Goal: Task Accomplishment & Management: Complete application form

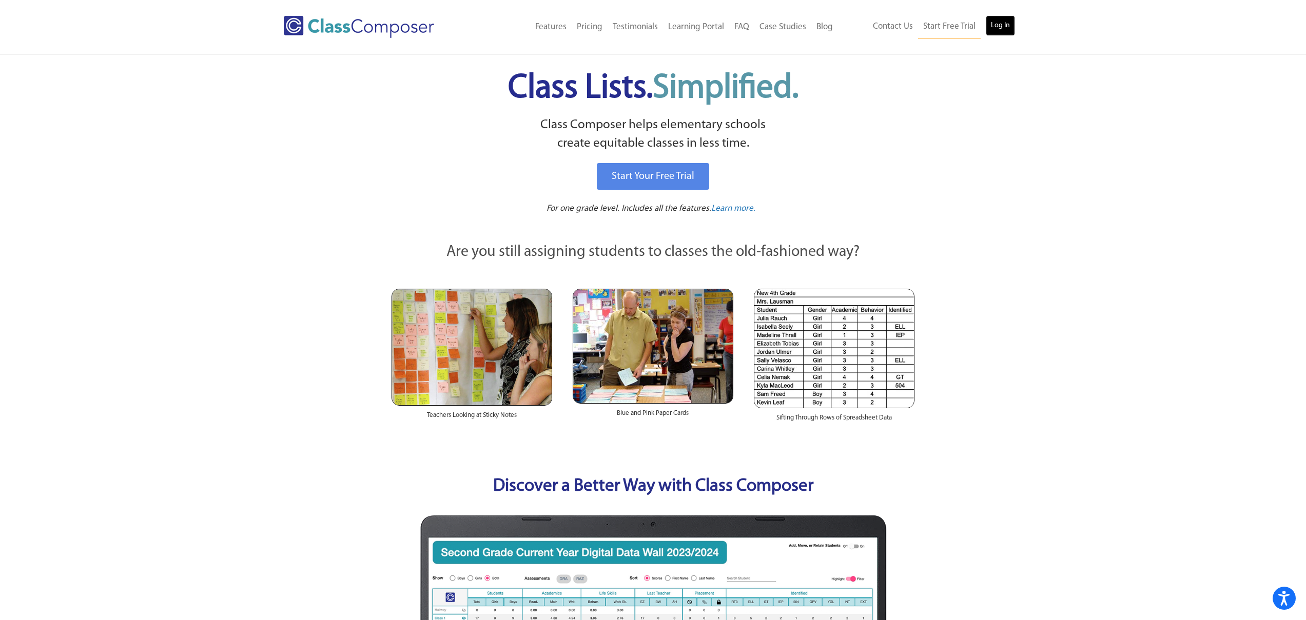
click at [994, 30] on link "Log In" at bounding box center [999, 25] width 29 height 21
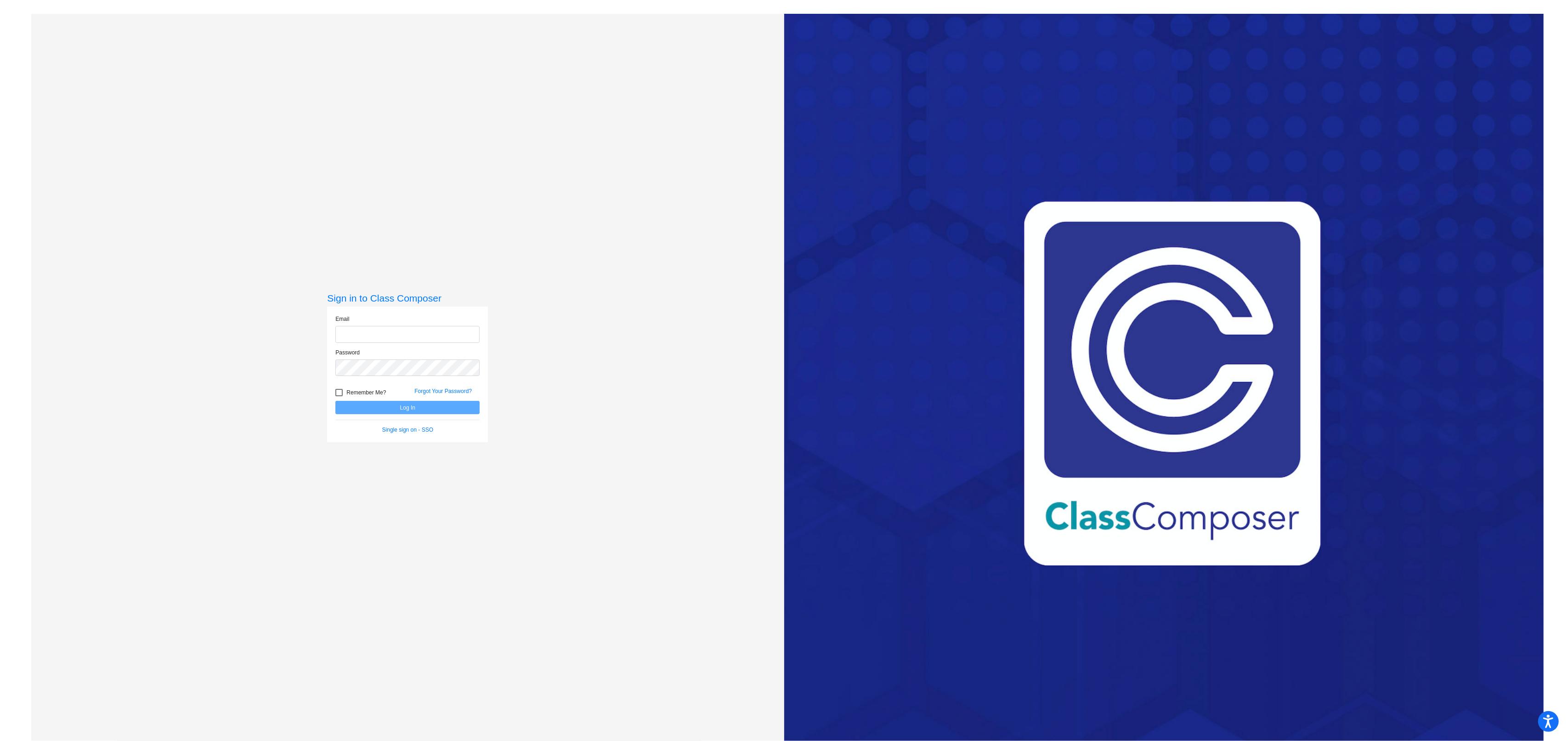
type input "[EMAIL_ADDRESS][DOMAIN_NAME]"
click at [402, 395] on div "Remember Me?" at bounding box center [368, 393] width 79 height 13
click at [408, 412] on button "Log In" at bounding box center [407, 407] width 144 height 13
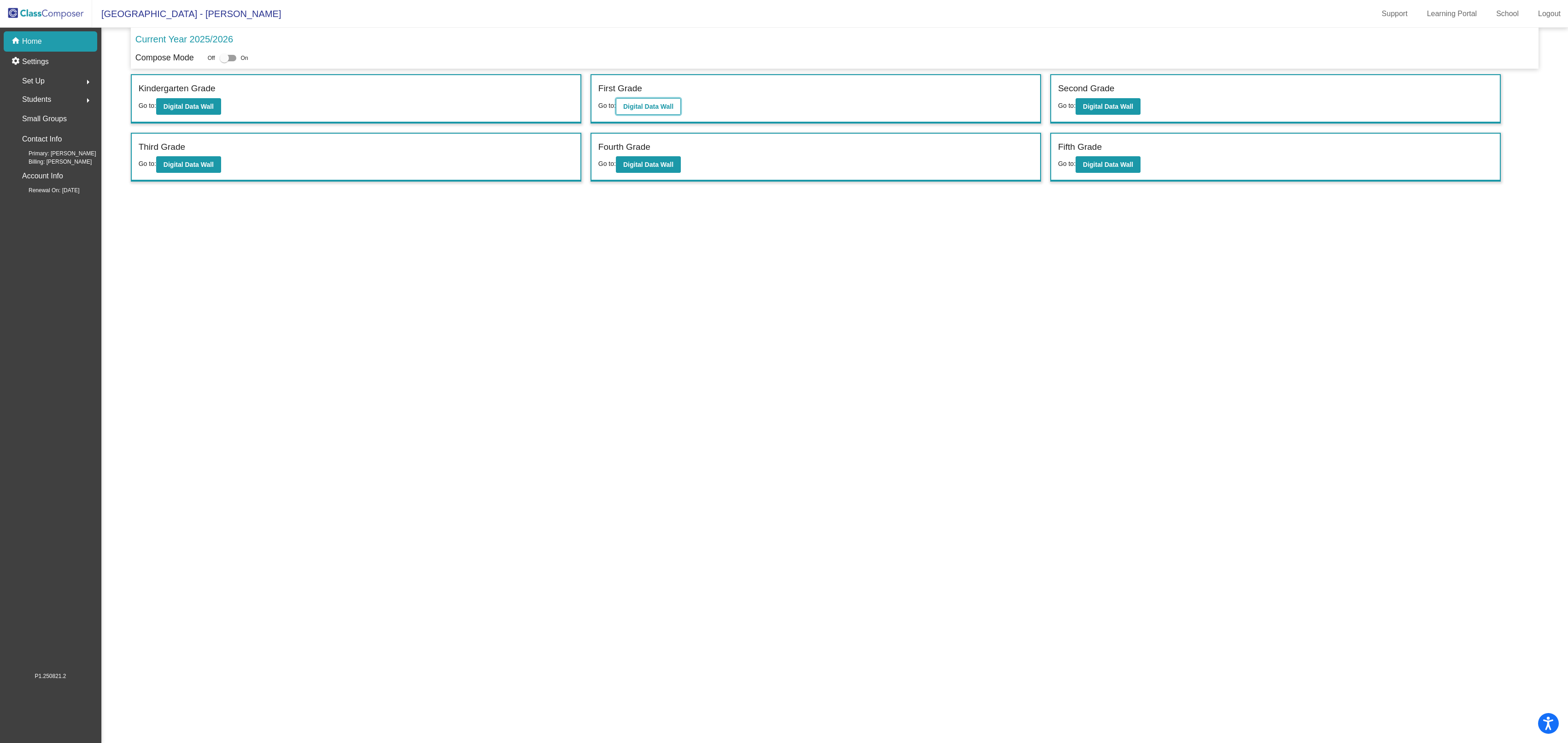
click at [664, 109] on b "Digital Data Wall" at bounding box center [648, 106] width 50 height 7
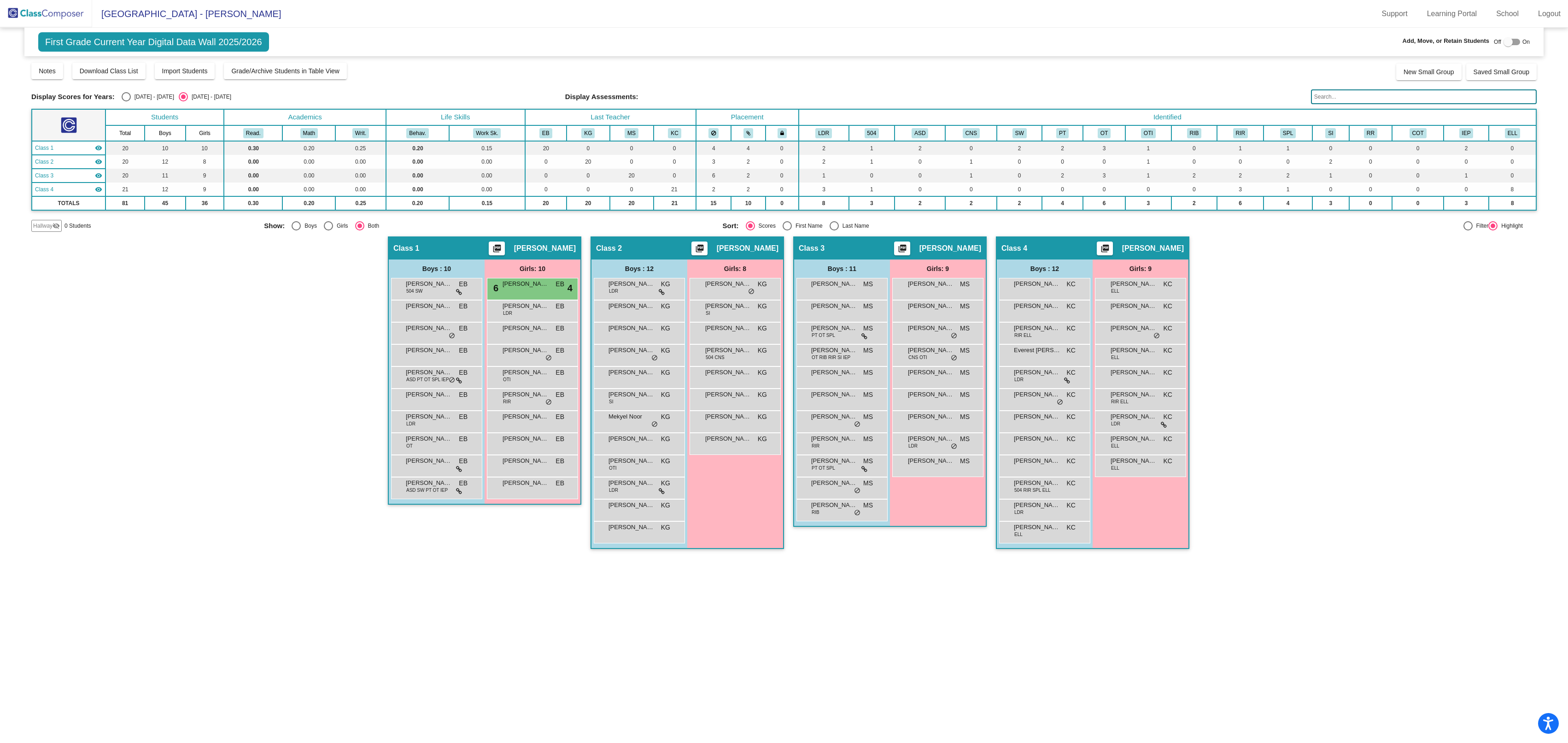
click at [1517, 43] on div at bounding box center [1511, 41] width 16 height 6
checkbox input "true"
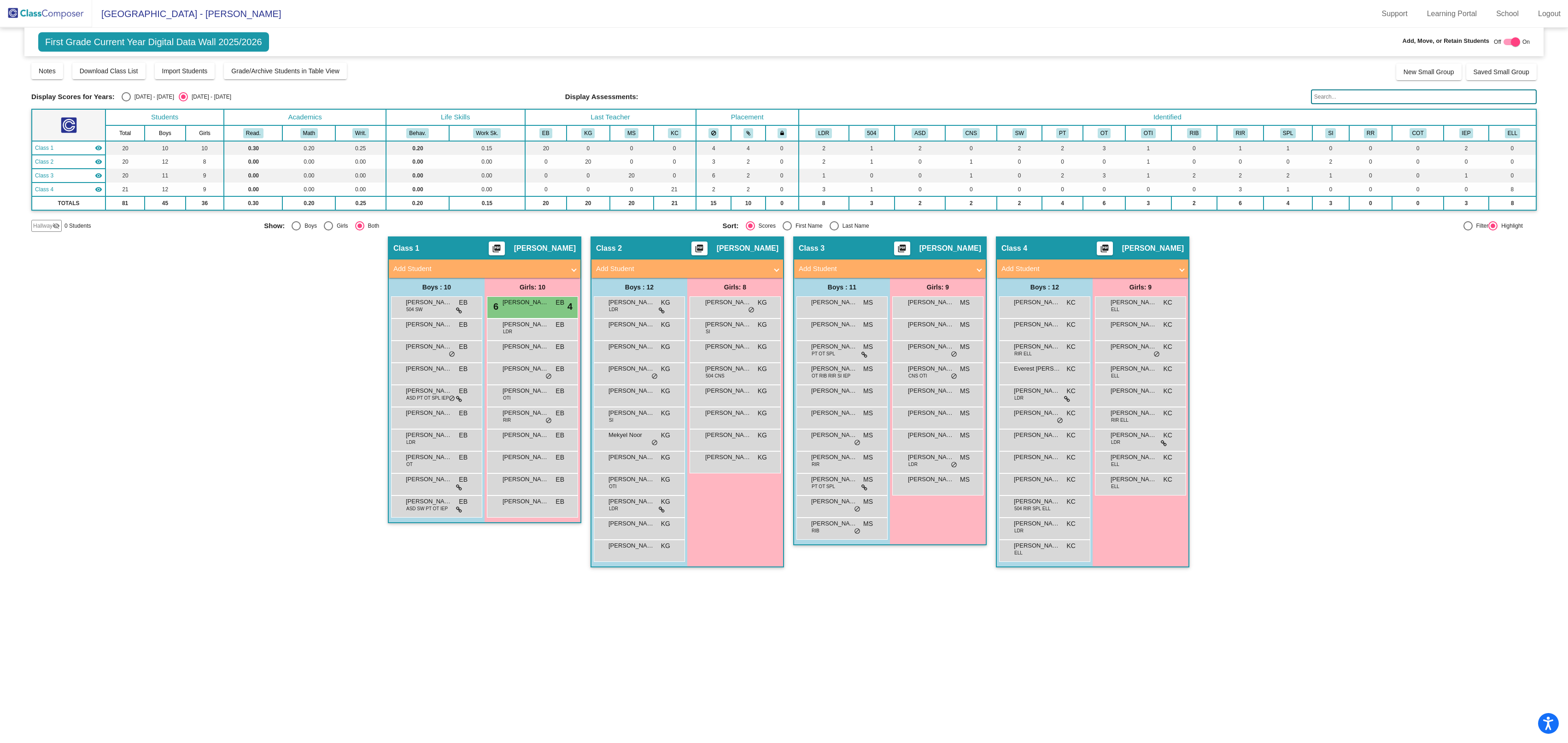
click at [1184, 269] on span at bounding box center [1182, 269] width 4 height 11
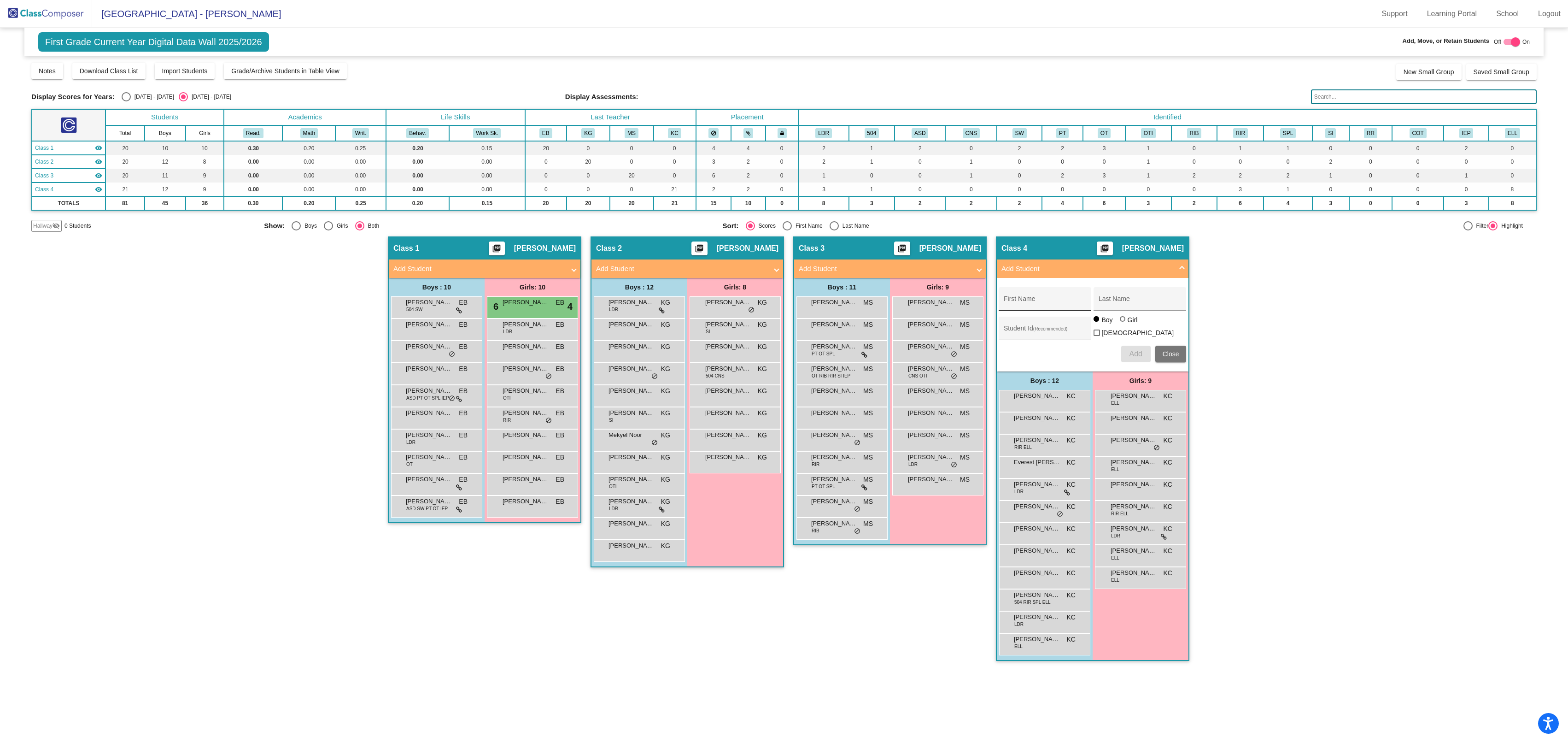
click at [1050, 295] on div "First Name" at bounding box center [1045, 301] width 83 height 19
type input "S"
type input "Zaid"
type input "Daqdooq"
click at [1055, 324] on div "Student Id (Recommended)" at bounding box center [1045, 331] width 83 height 19
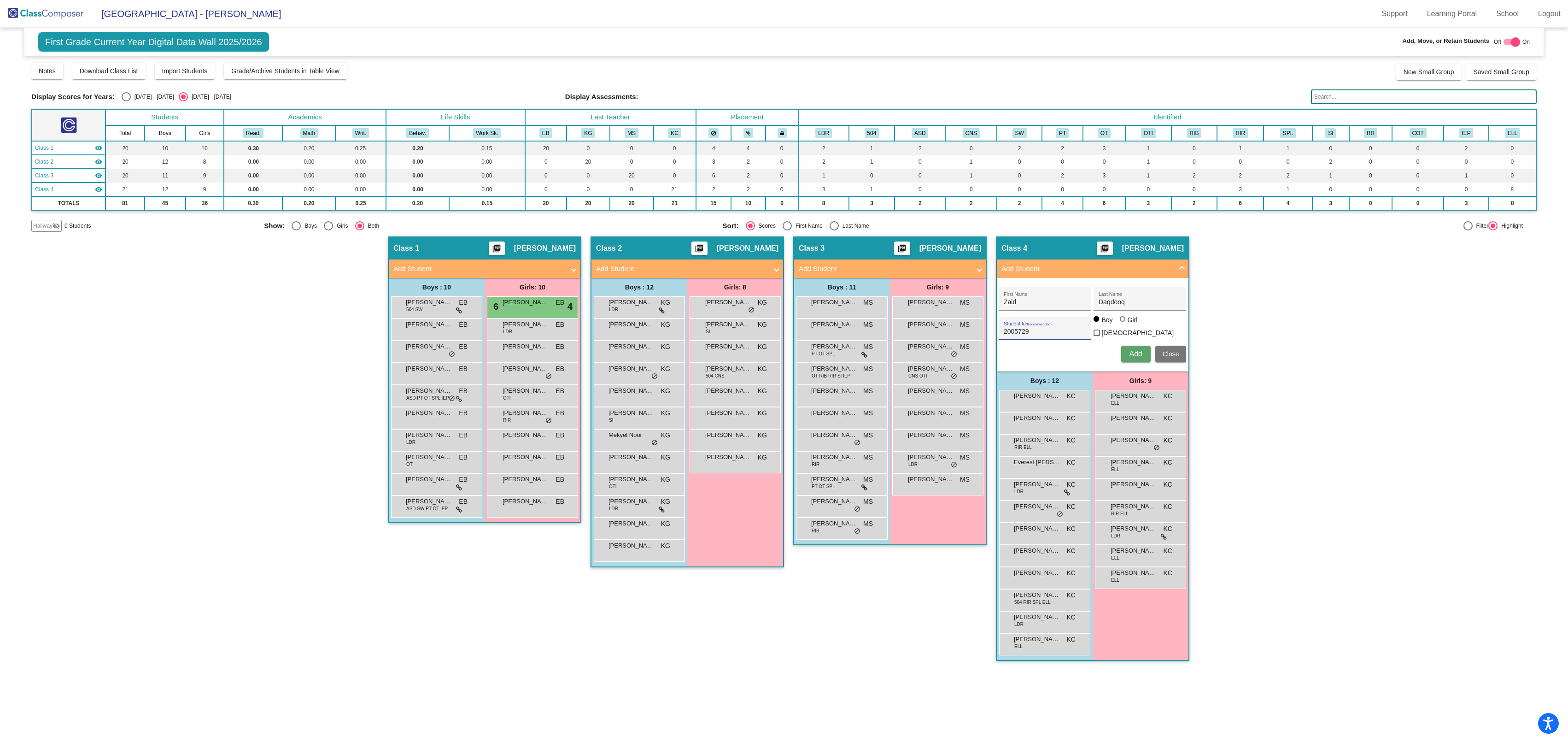
type input "2005729"
click at [1138, 353] on span "Add" at bounding box center [1135, 353] width 13 height 8
click at [1187, 268] on mat-expansion-panel-header "Add Student" at bounding box center [1092, 269] width 191 height 19
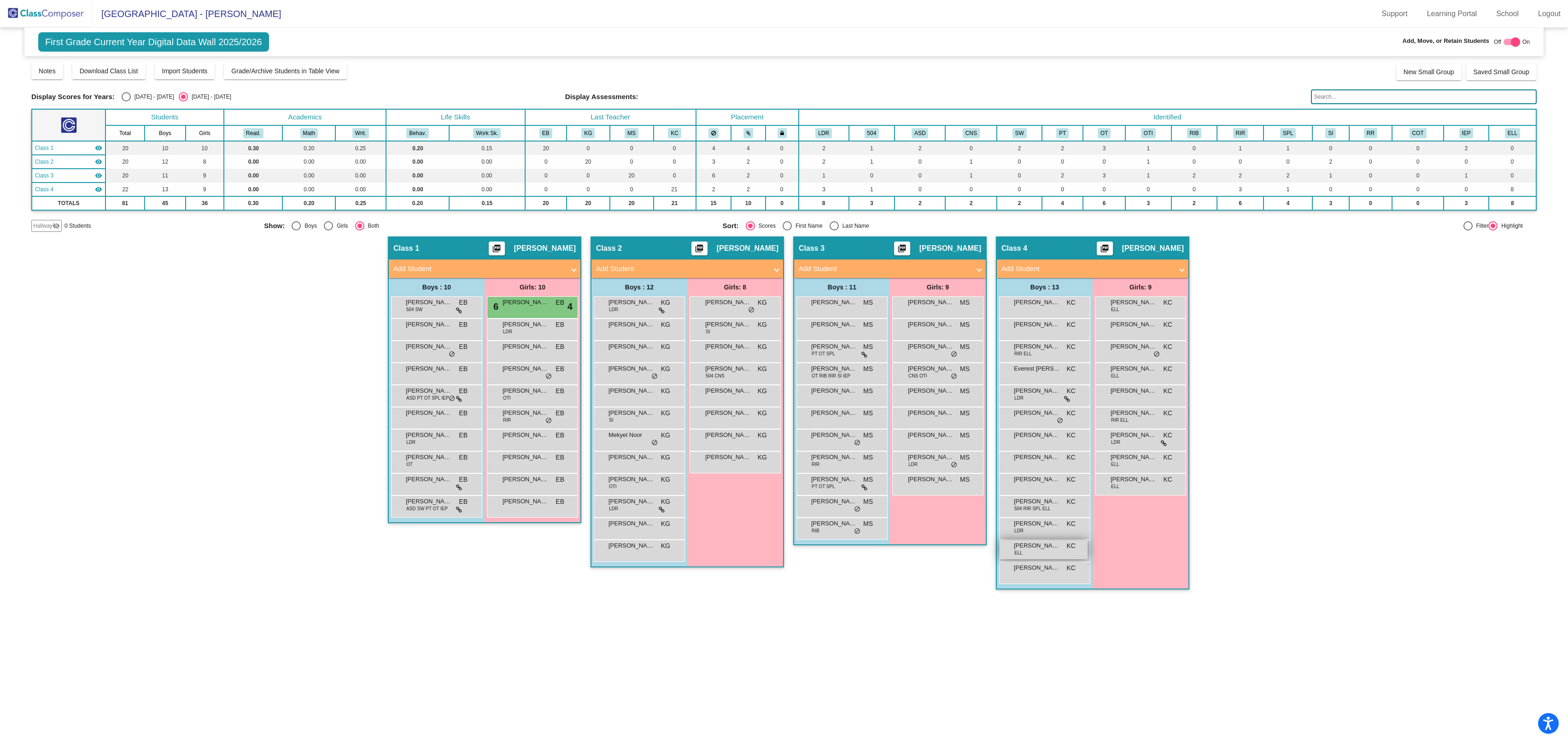
click at [1048, 550] on div "[PERSON_NAME] ELL KC lock do_not_disturb_alt" at bounding box center [1044, 549] width 88 height 19
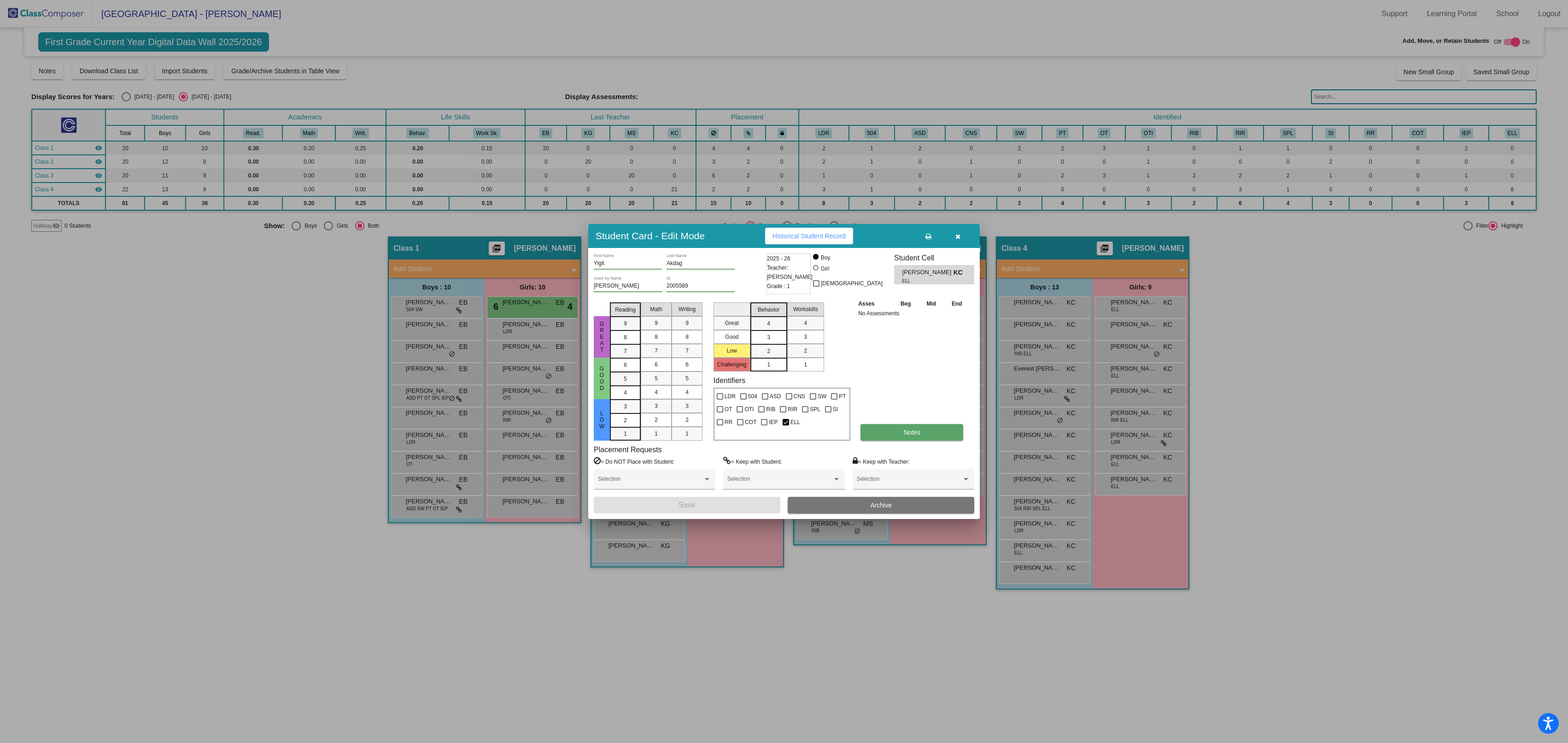
click at [911, 438] on button "Notes" at bounding box center [912, 432] width 102 height 16
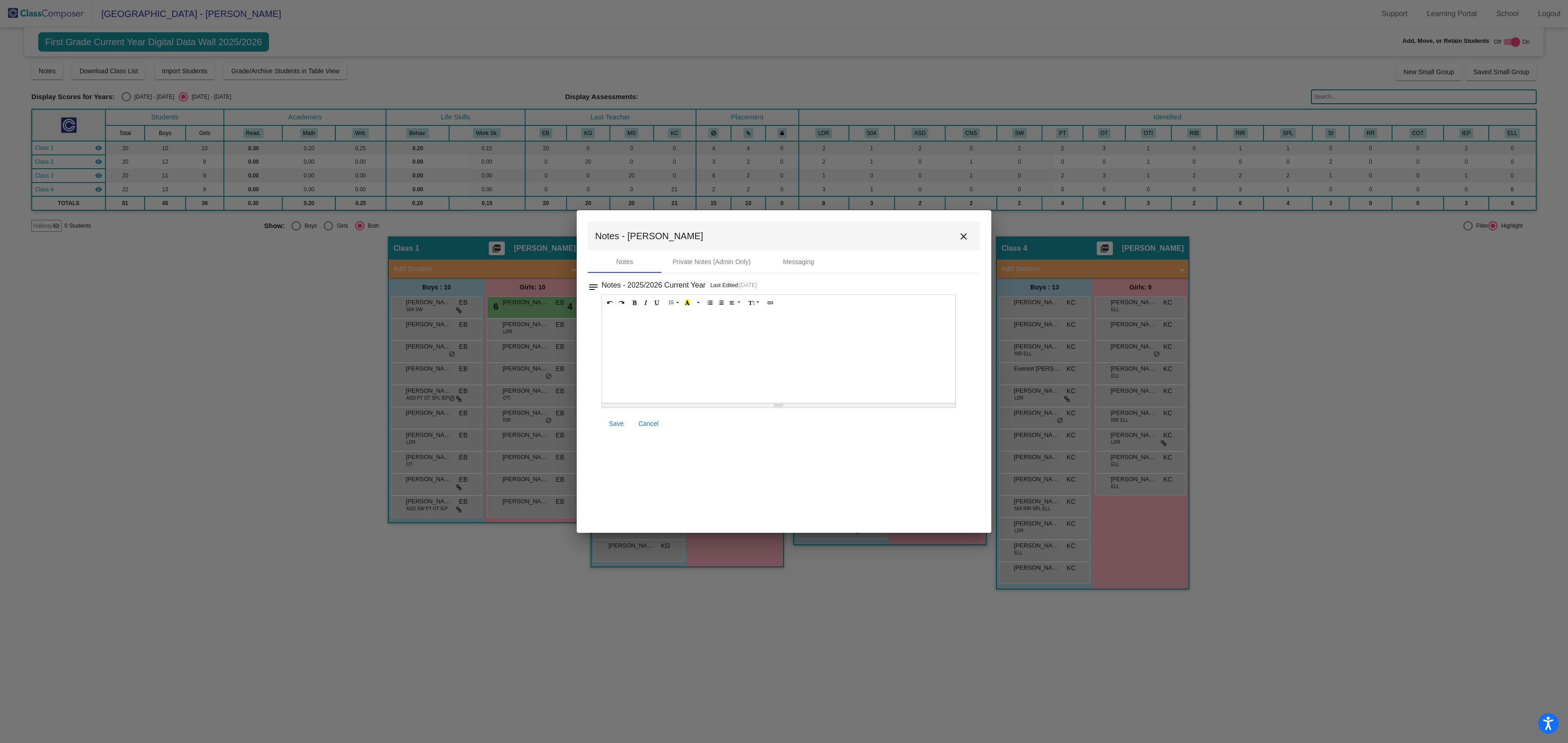
click at [791, 349] on div at bounding box center [779, 357] width 353 height 93
click at [612, 419] on link "Save" at bounding box center [616, 423] width 30 height 16
click at [613, 420] on link "Save" at bounding box center [616, 423] width 30 height 16
click at [966, 236] on mat-icon "close" at bounding box center [964, 236] width 11 height 11
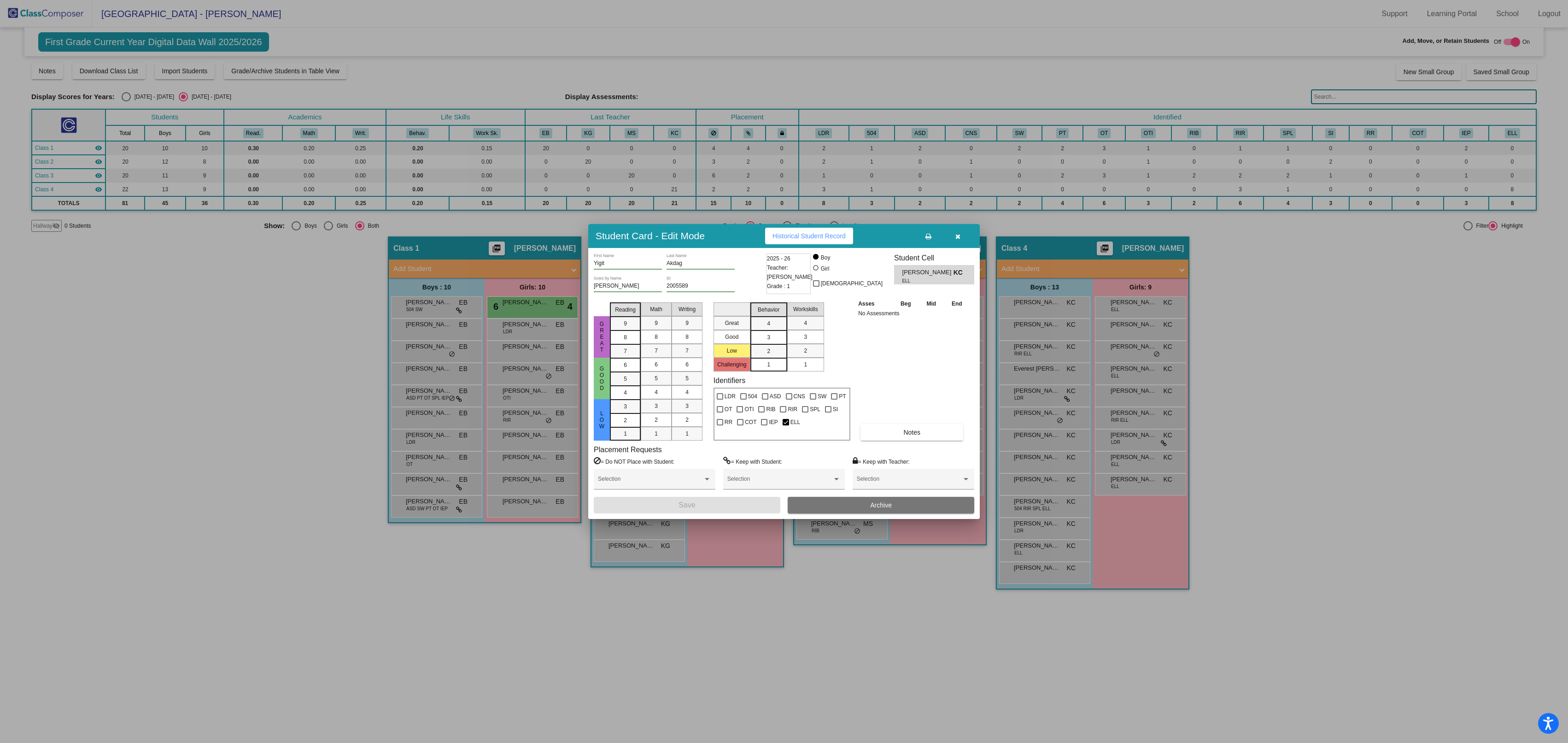
click at [905, 505] on button "Archive" at bounding box center [881, 505] width 187 height 16
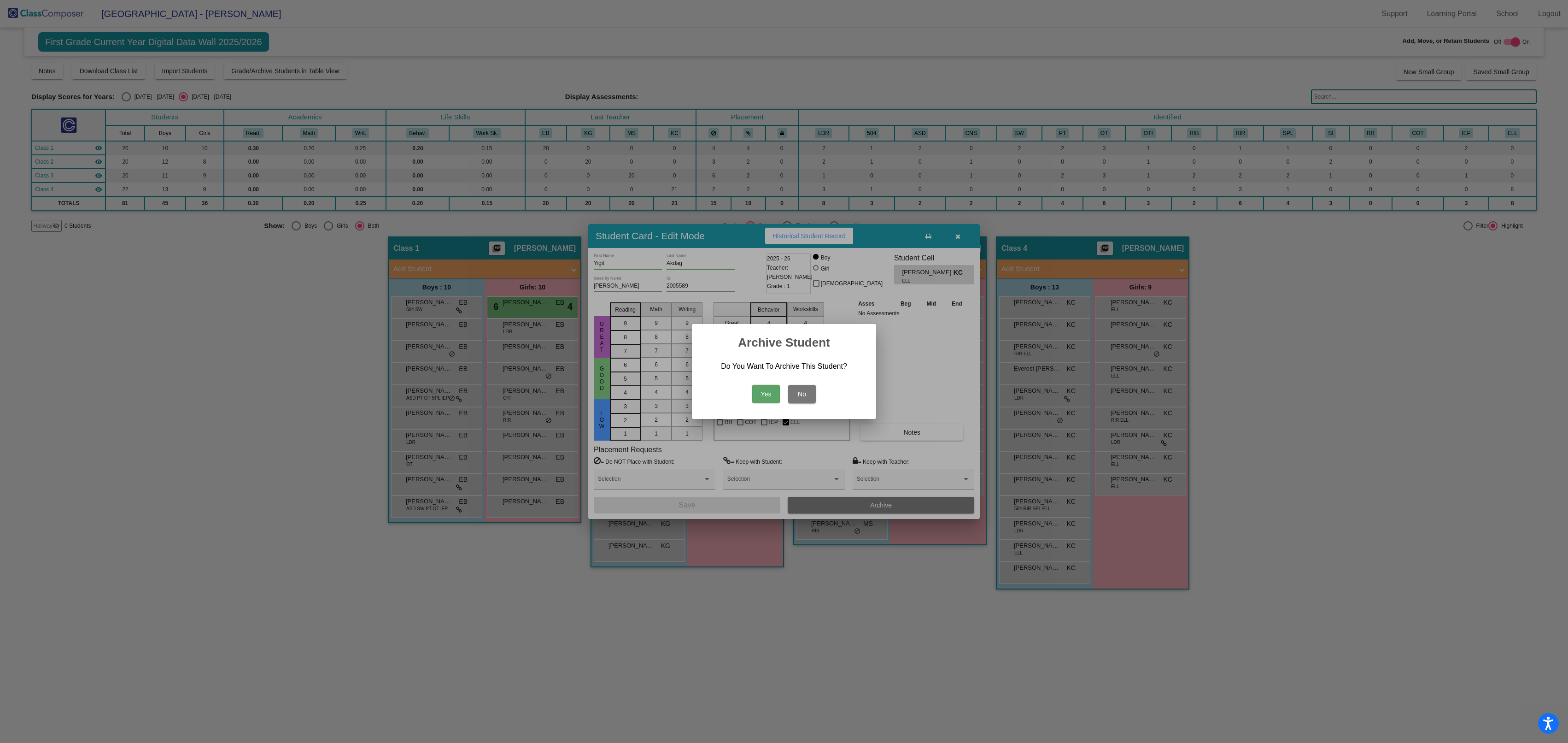
click at [775, 394] on button "Yes" at bounding box center [766, 394] width 28 height 19
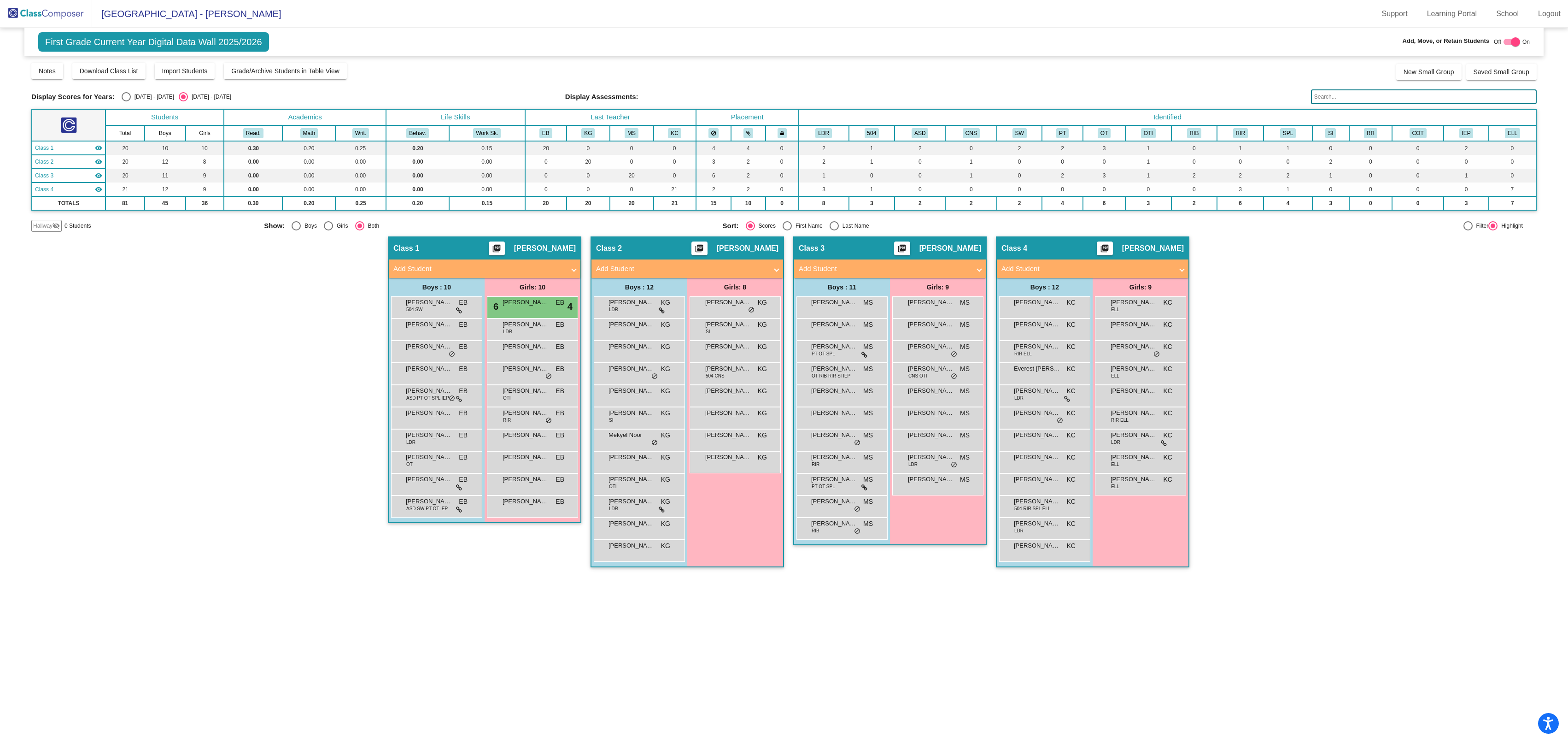
click at [72, 22] on img at bounding box center [46, 13] width 92 height 27
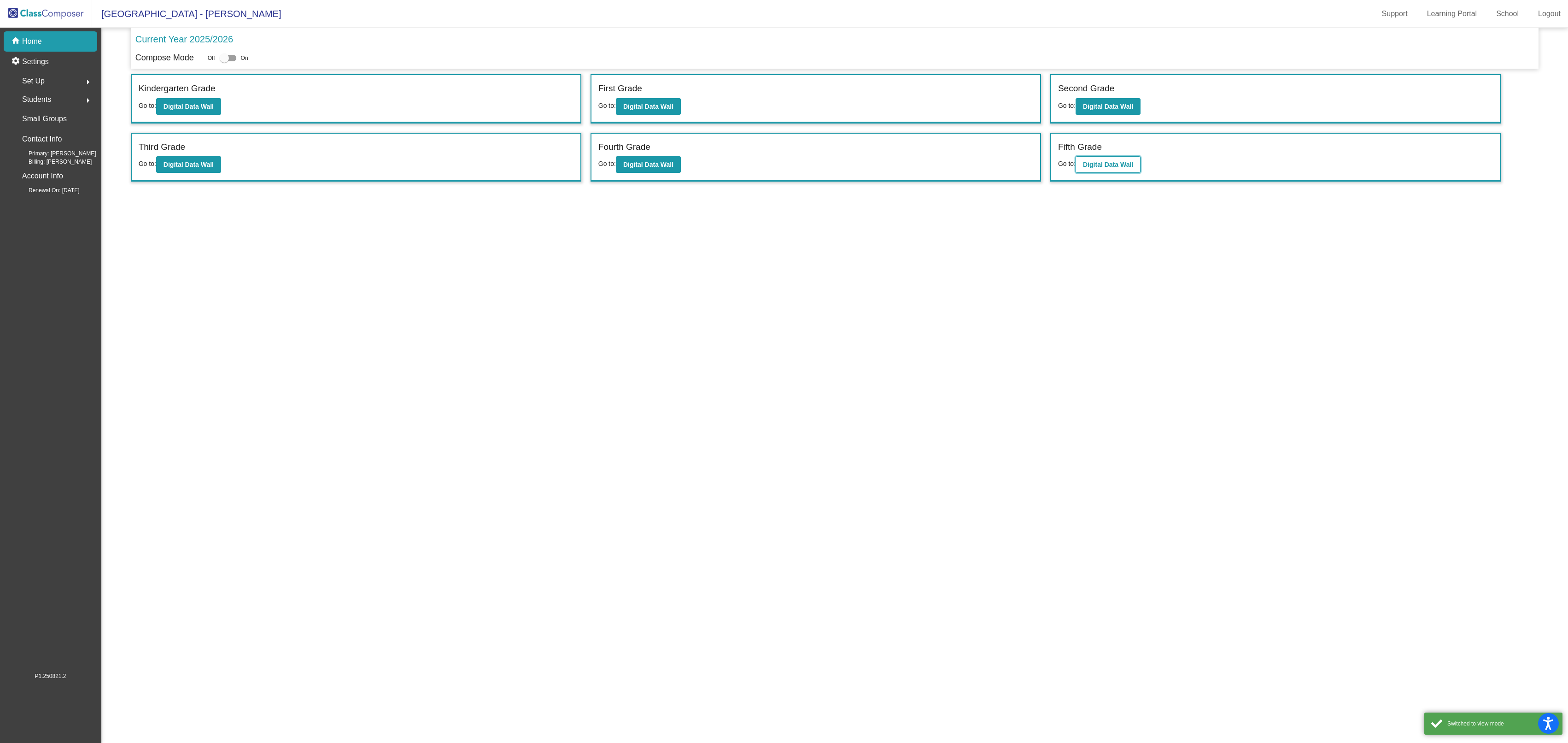
click at [1103, 170] on button "Digital Data Wall" at bounding box center [1108, 164] width 65 height 16
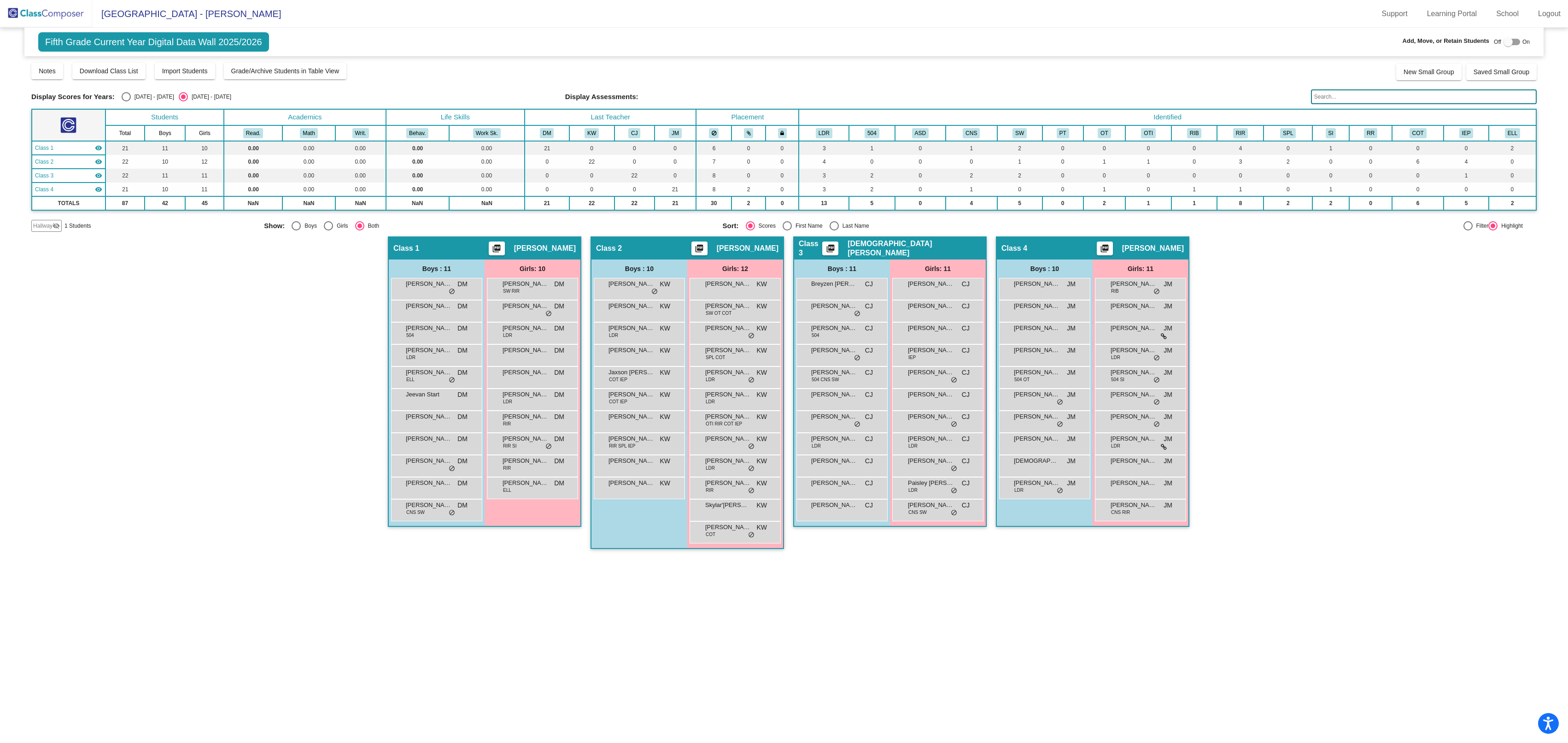
click at [48, 147] on span "Class 1" at bounding box center [44, 147] width 19 height 8
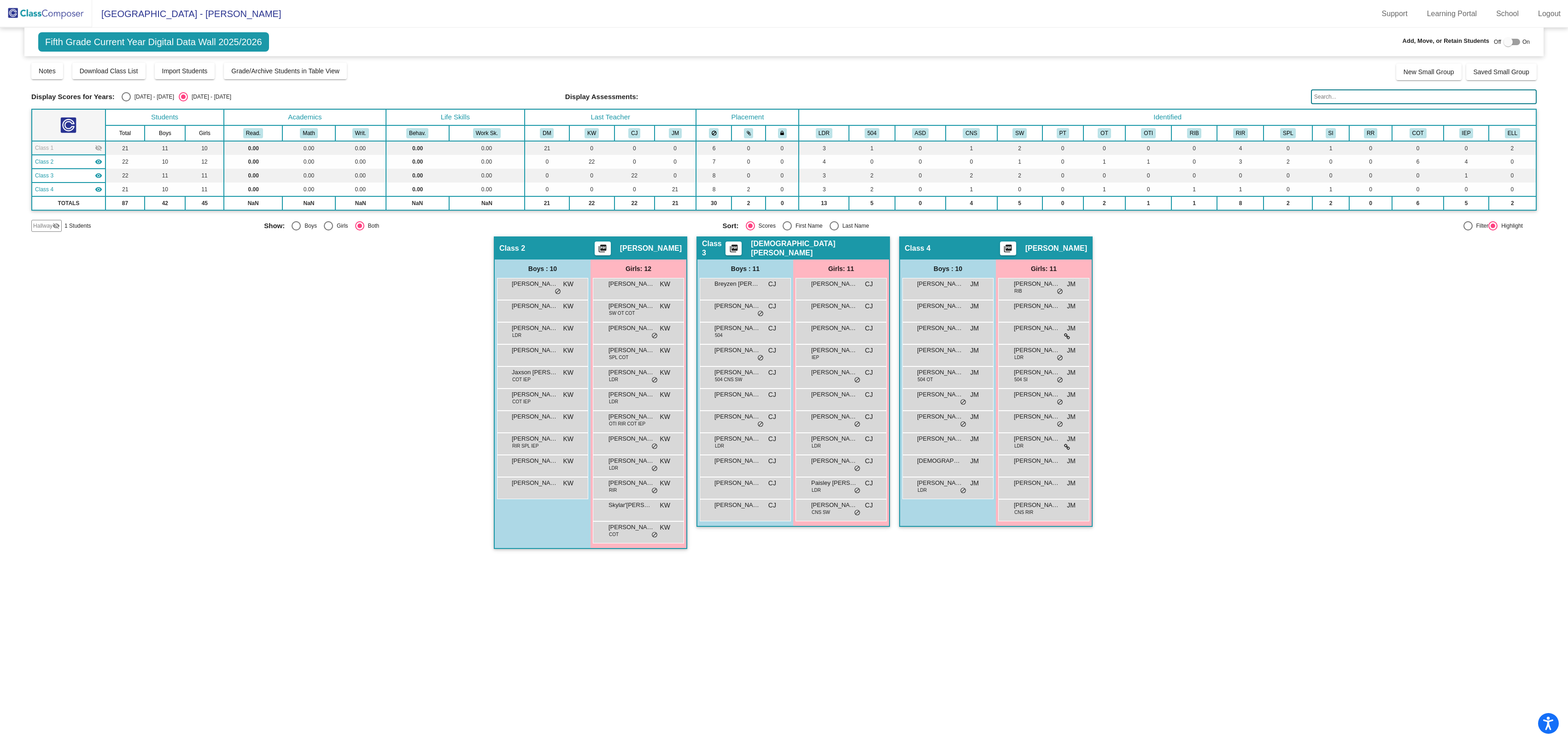
click at [48, 147] on span "Class 1" at bounding box center [44, 147] width 19 height 8
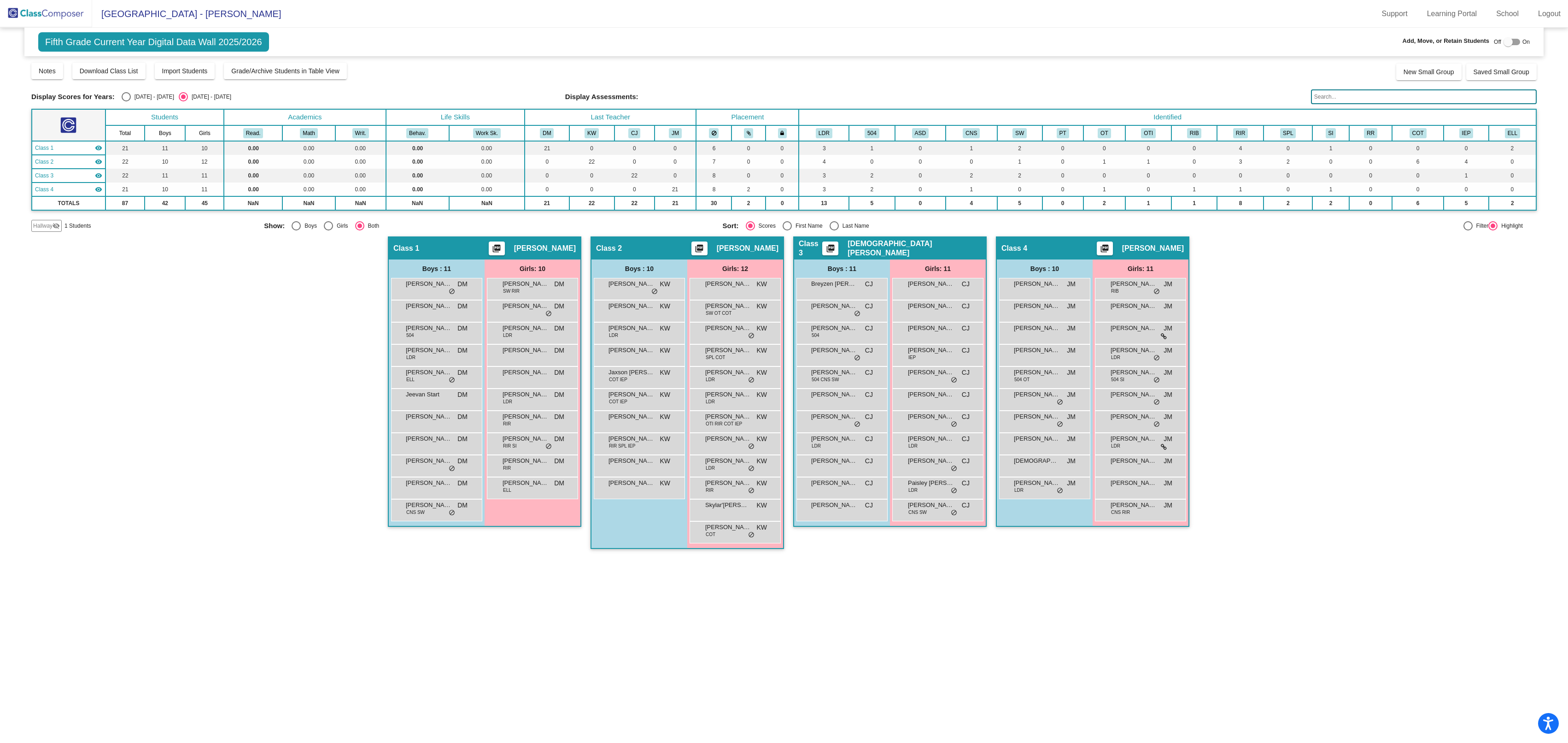
click at [48, 226] on span "Hallway" at bounding box center [43, 226] width 20 height 8
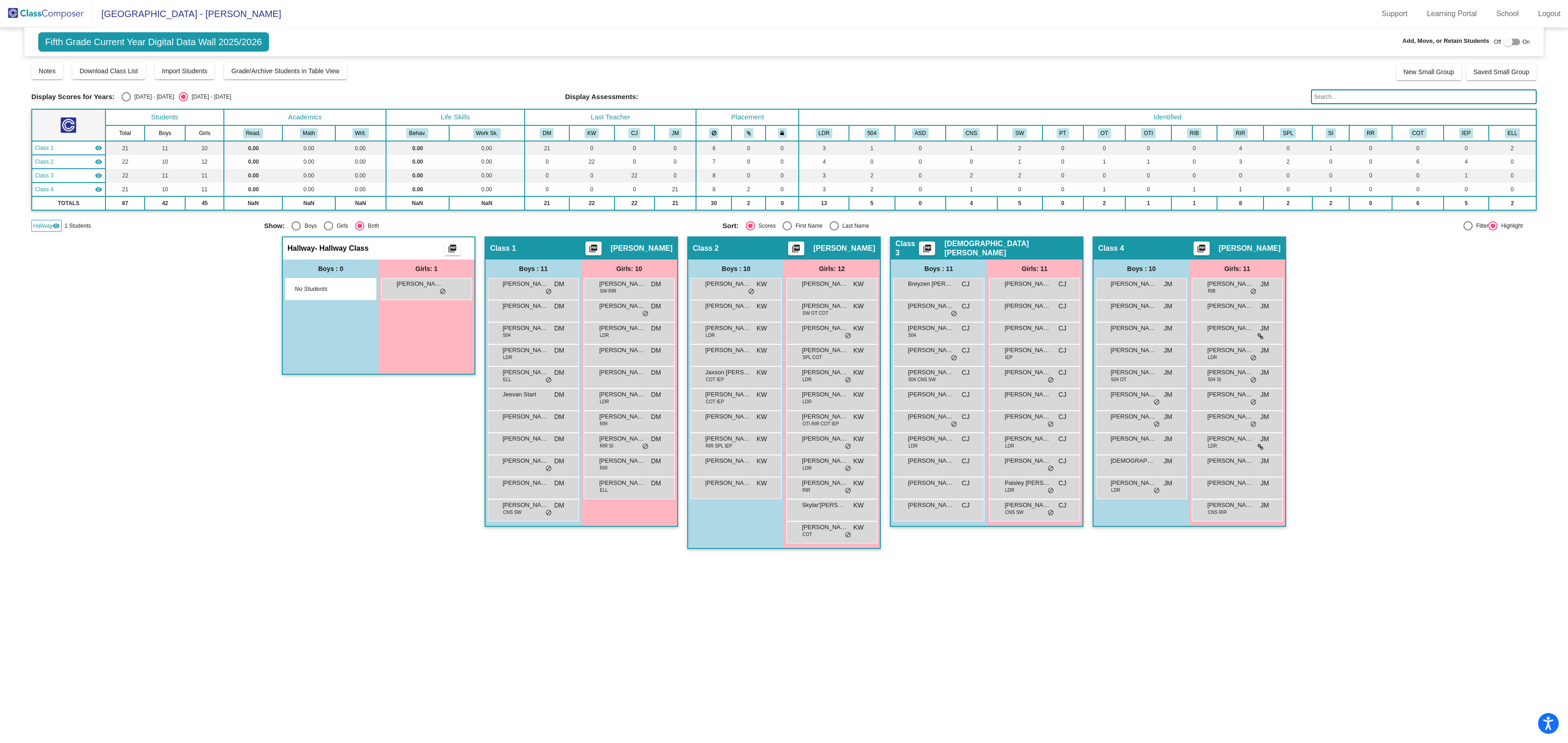
click at [1507, 41] on div at bounding box center [1508, 42] width 9 height 9
checkbox input "true"
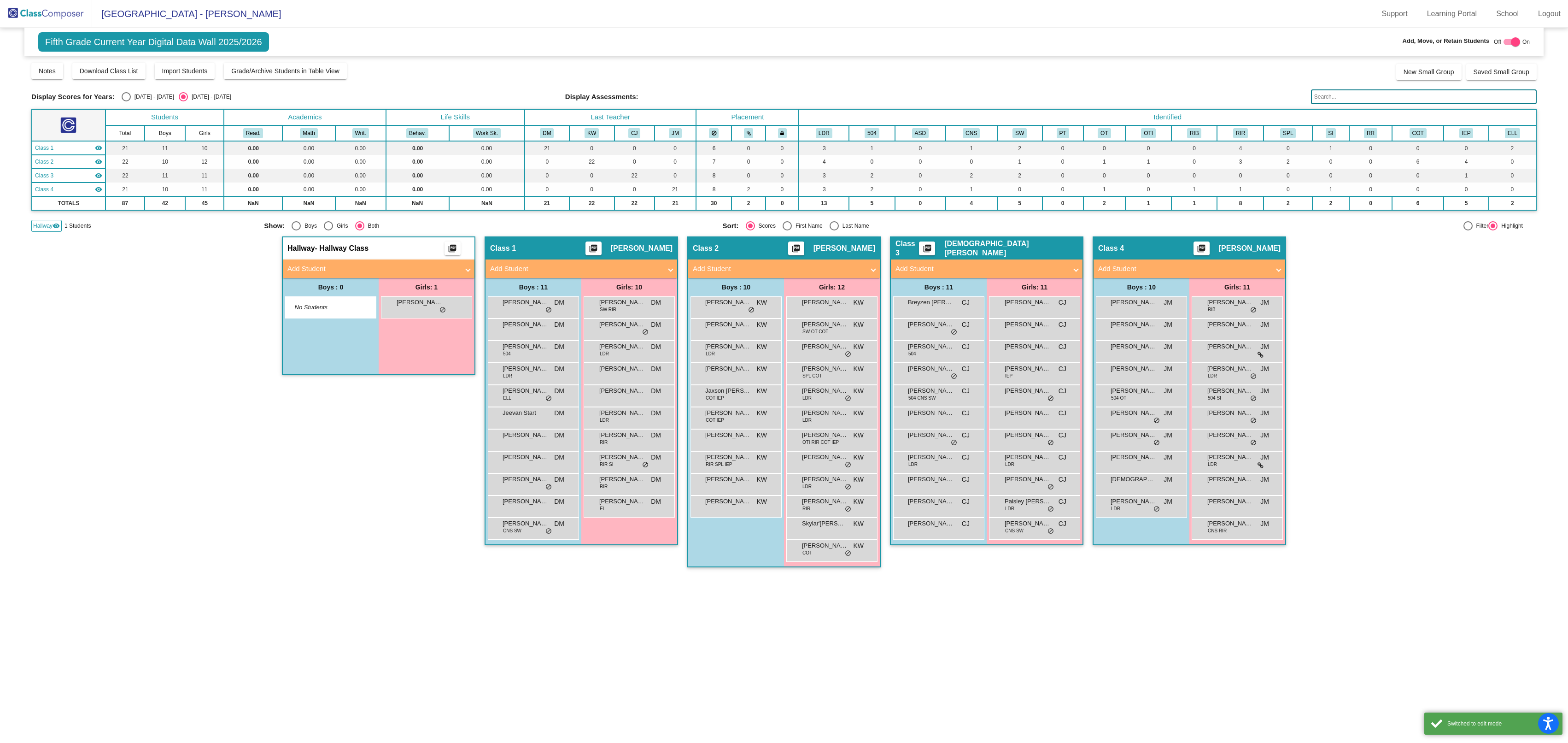
click at [1229, 270] on mat-panel-title "Add Student" at bounding box center [1184, 269] width 172 height 11
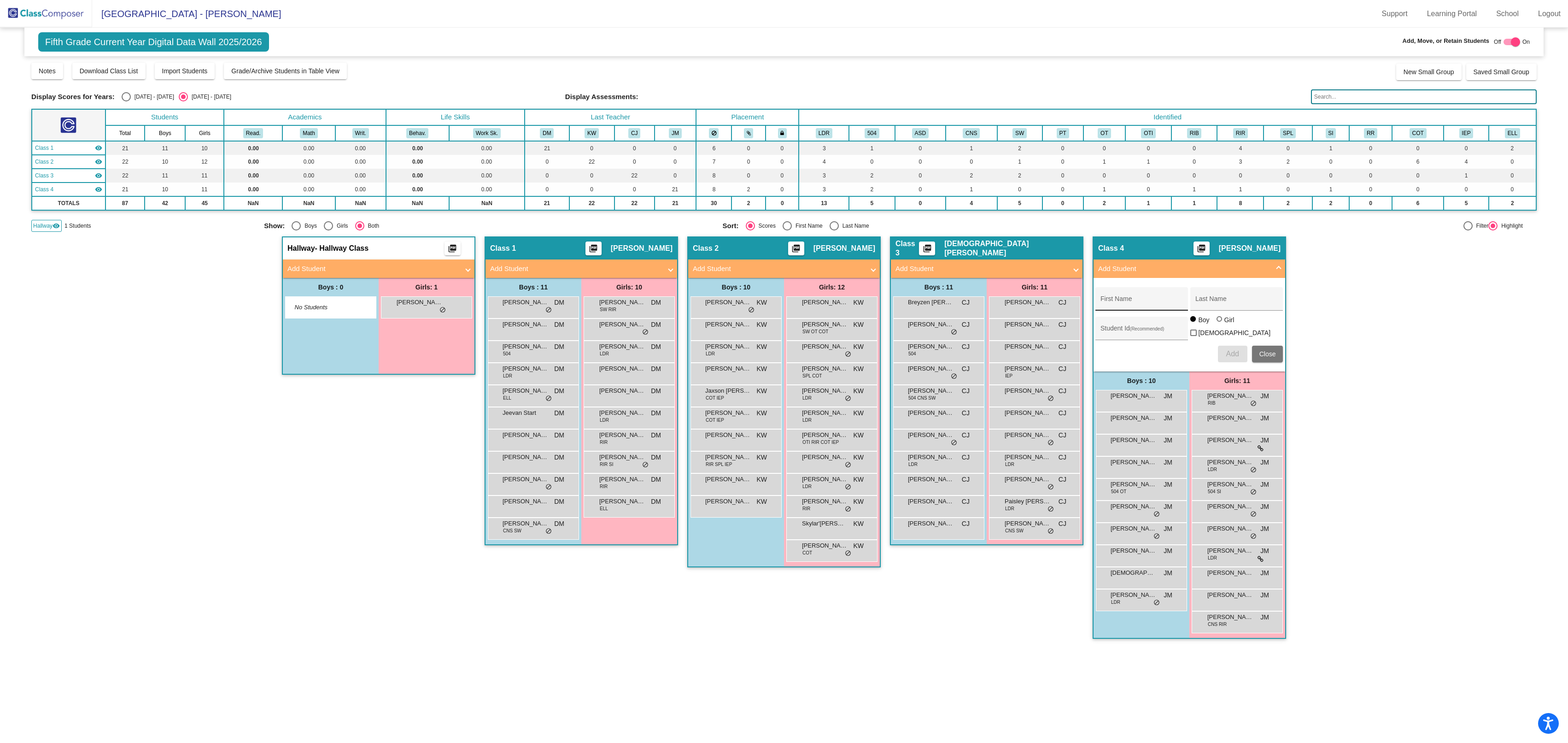
click at [1157, 293] on div "First Name" at bounding box center [1142, 301] width 83 height 19
type input "Autym"
type input "D"
type input "[PERSON_NAME]"
type input "2005788"
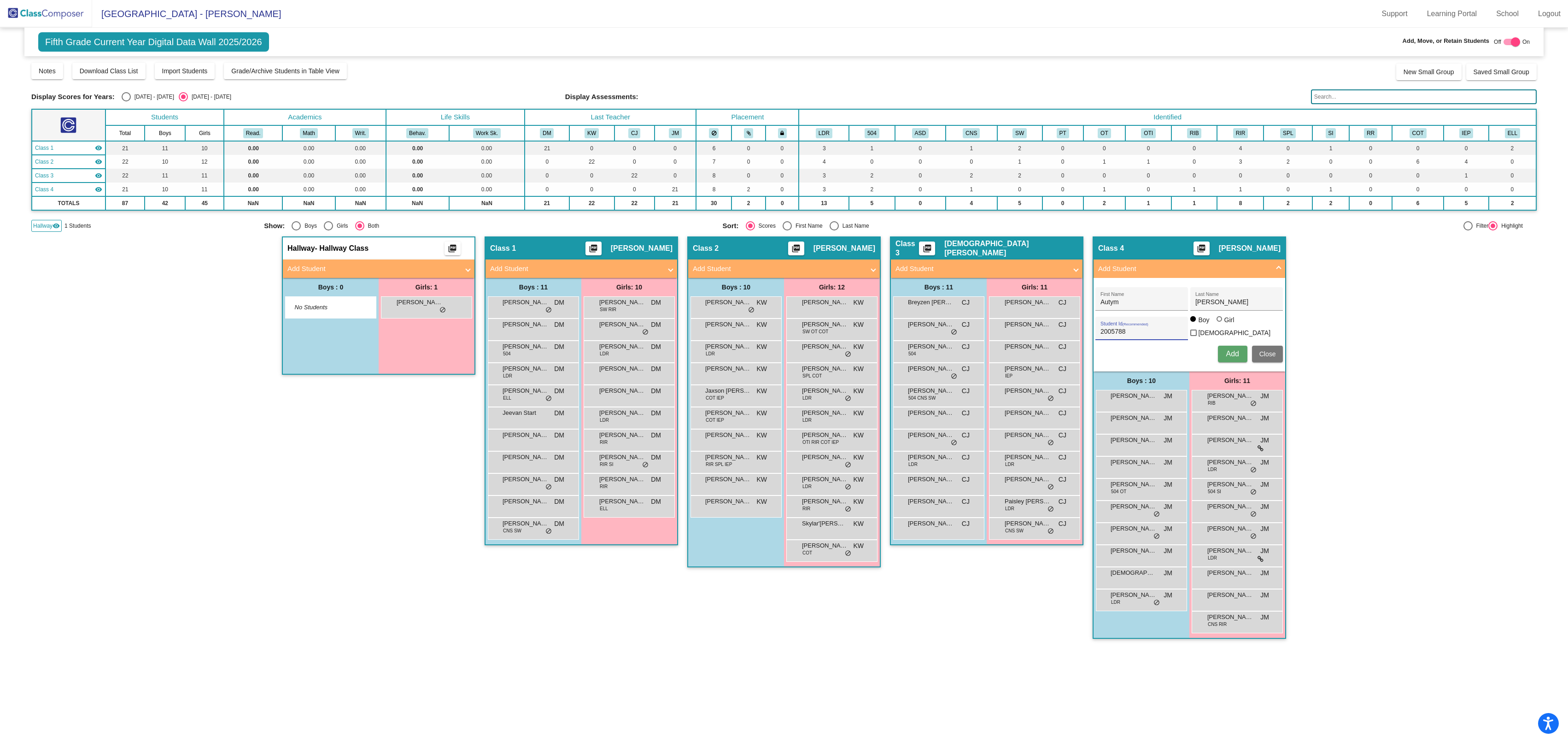
click at [1234, 353] on span "Add" at bounding box center [1232, 353] width 13 height 8
click at [1168, 400] on div "Autym [PERSON_NAME] lock do_not_disturb_alt" at bounding box center [1141, 400] width 88 height 19
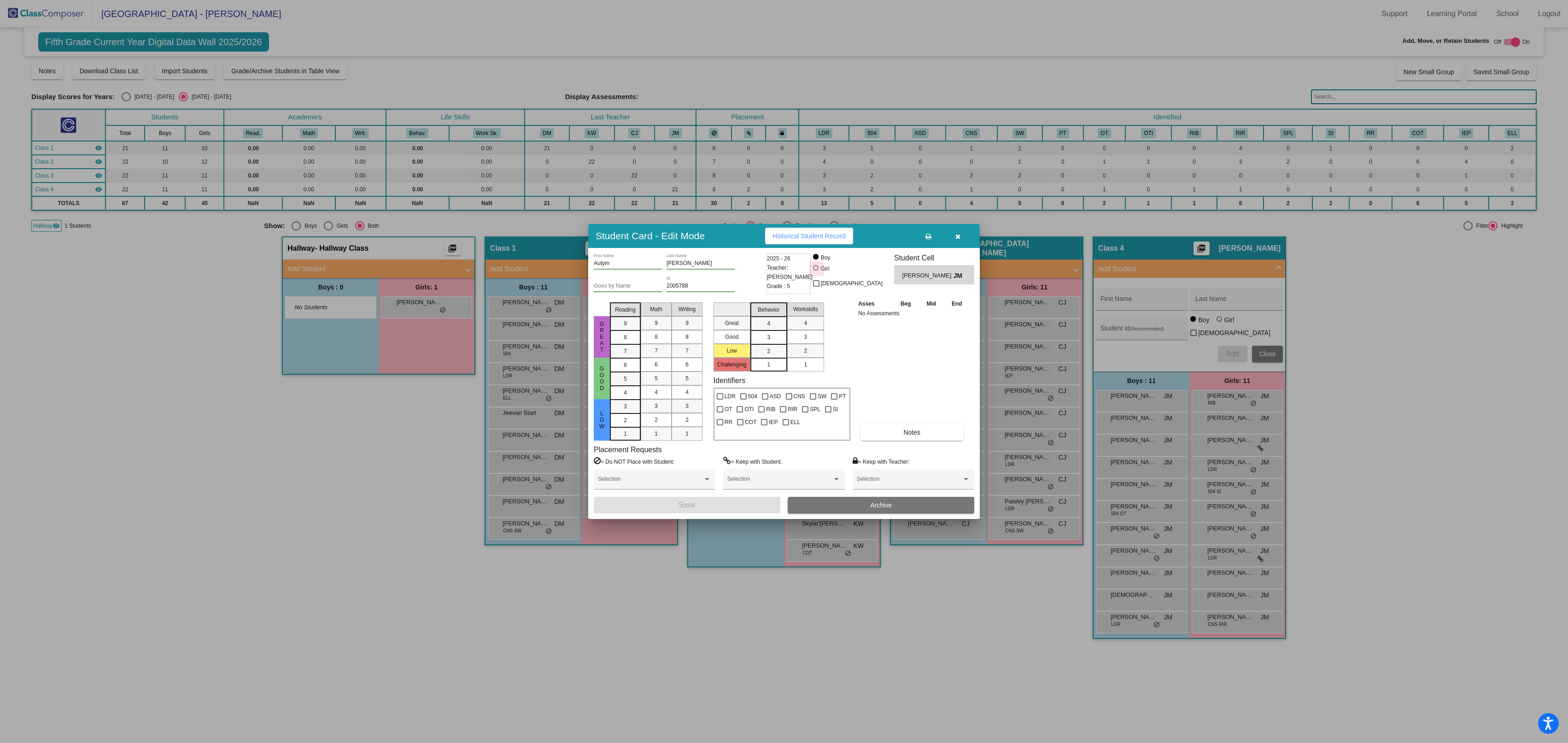
click at [821, 270] on div at bounding box center [816, 269] width 7 height 7
click at [817, 272] on input "Girl" at bounding box center [816, 272] width 1 height 1
radio input "true"
click at [875, 437] on button "Notes" at bounding box center [912, 432] width 102 height 16
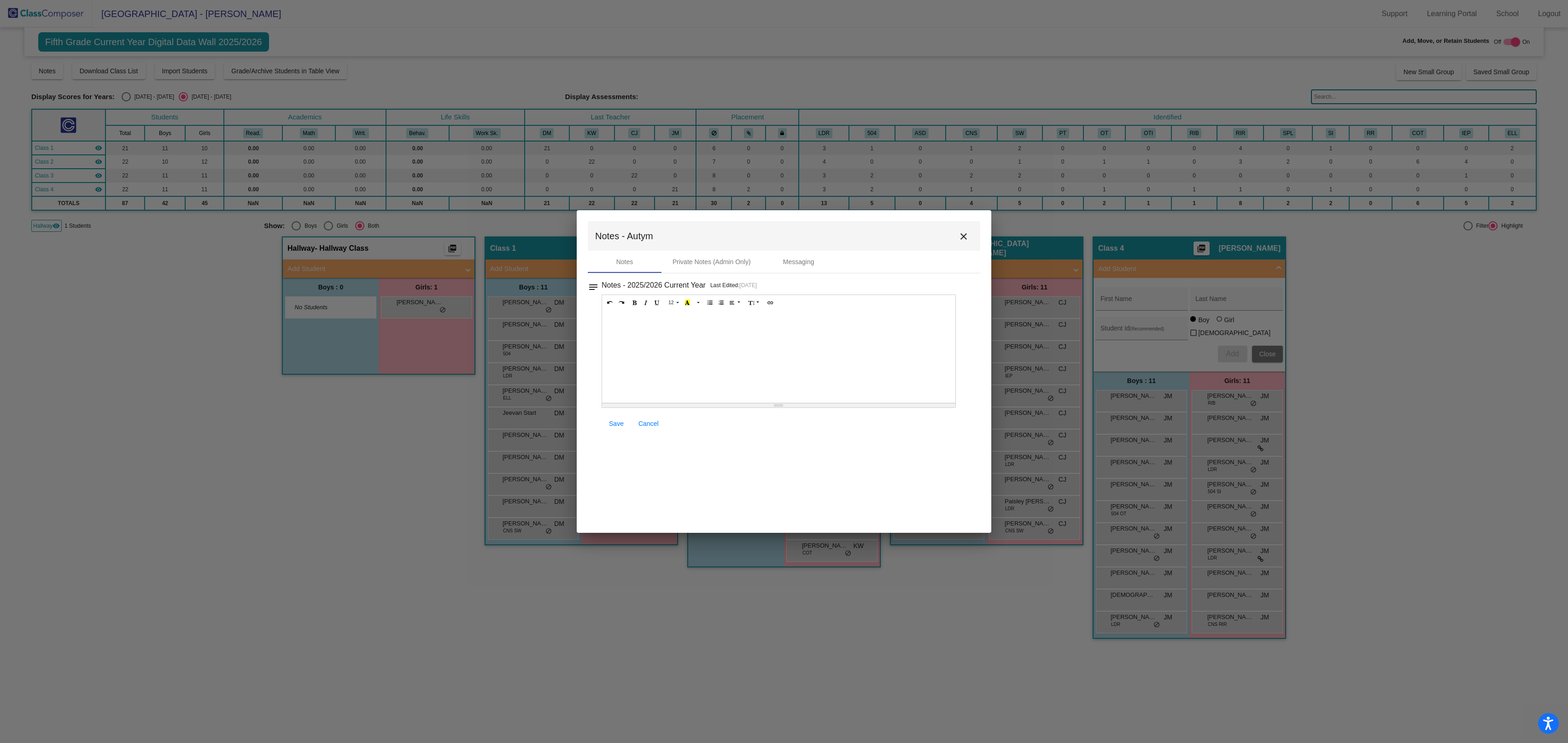
click at [784, 343] on mat-dialog-container "Notes - Autym close Notes Private Notes (Admin Only) Messaging notes Notes - 20…" at bounding box center [784, 371] width 415 height 323
click at [784, 343] on div at bounding box center [779, 357] width 353 height 93
click at [612, 427] on span "Save" at bounding box center [616, 423] width 14 height 7
click at [959, 235] on mat-icon "close" at bounding box center [964, 236] width 11 height 11
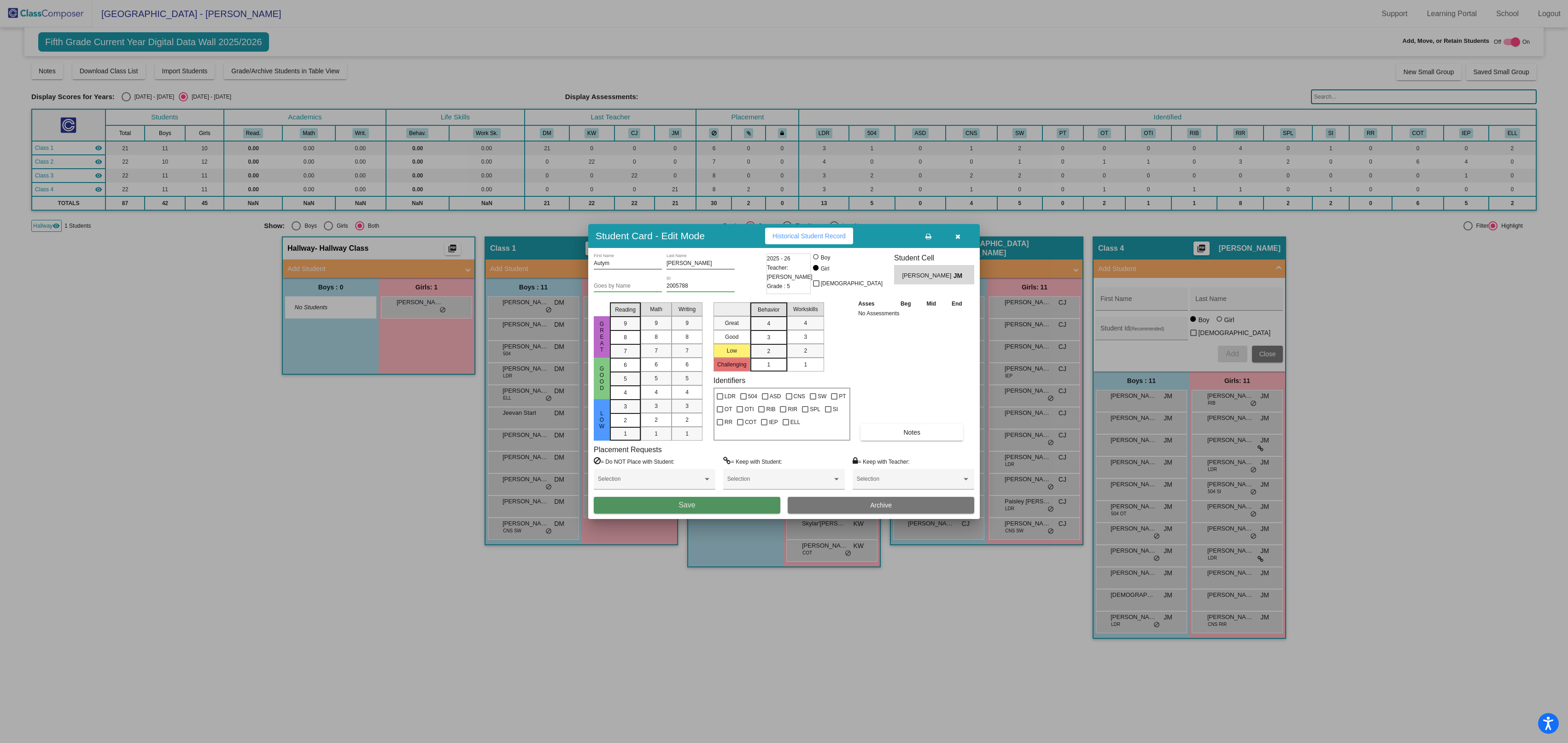
click at [751, 503] on button "Save" at bounding box center [687, 505] width 187 height 16
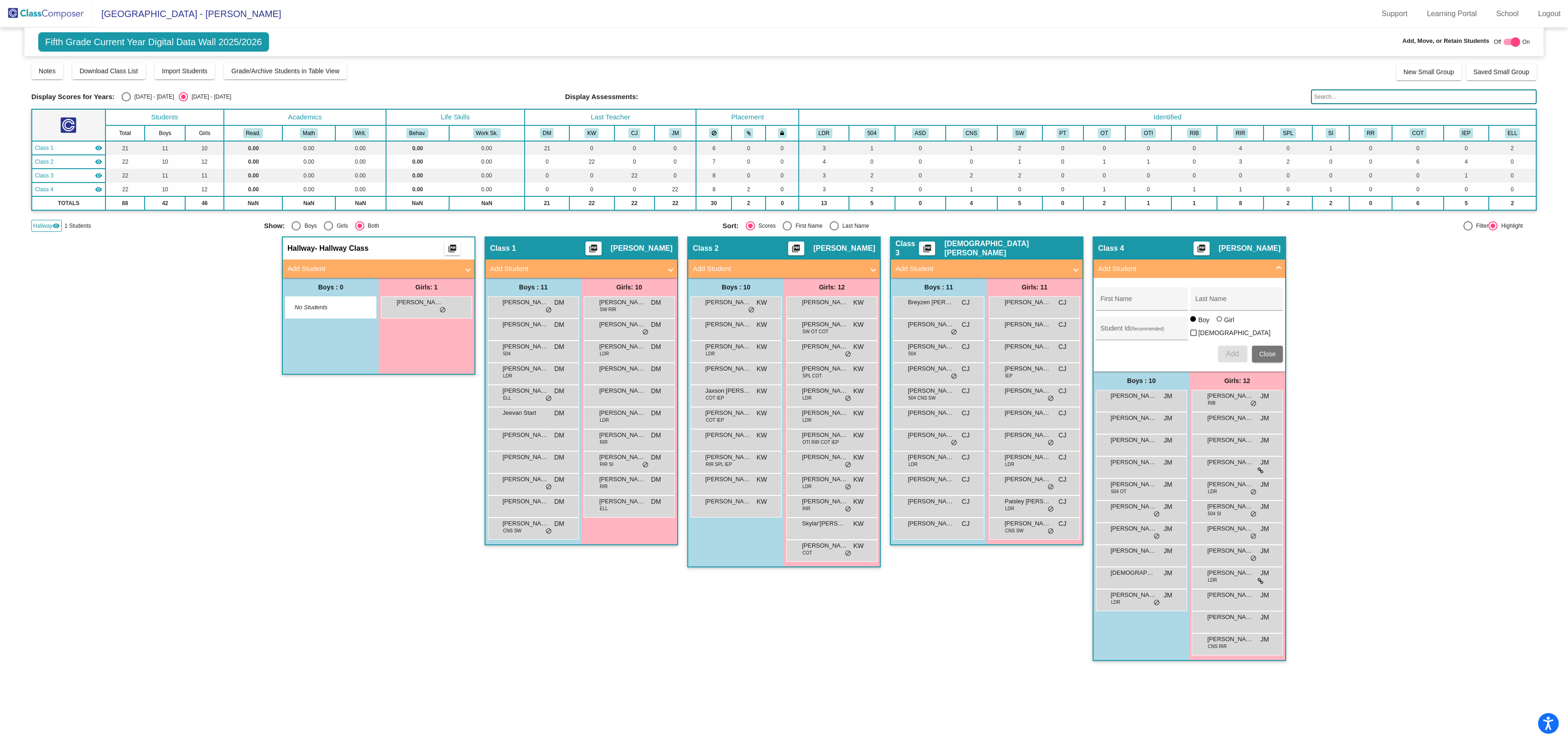
click at [1277, 263] on span at bounding box center [1279, 269] width 4 height 11
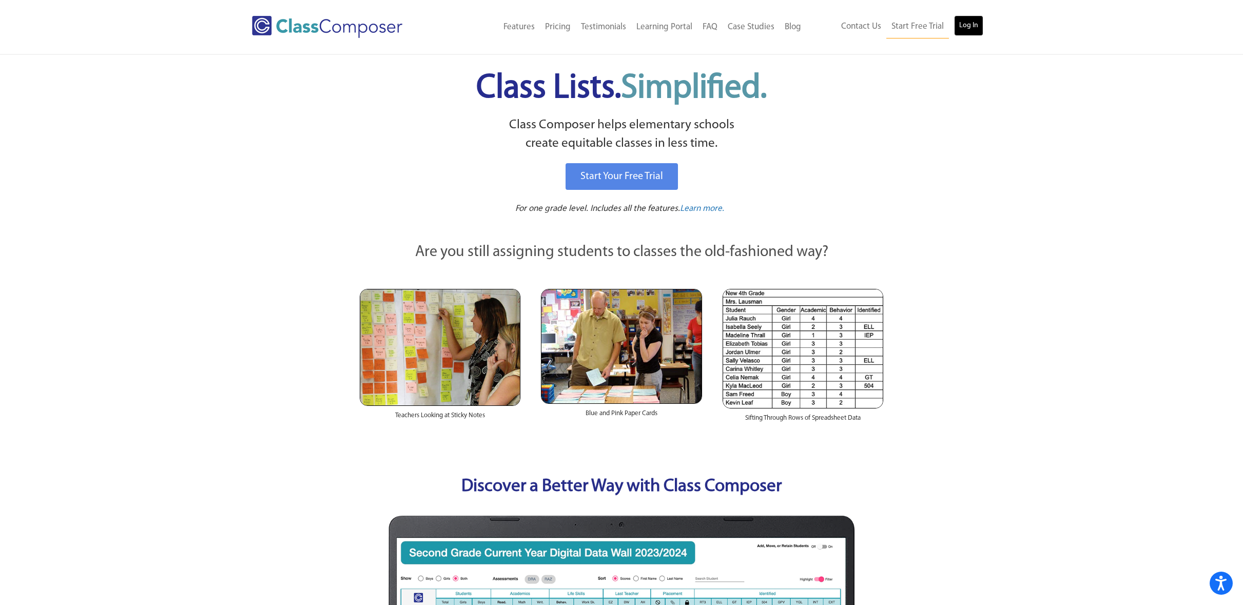
click at [979, 26] on link "Log In" at bounding box center [968, 25] width 29 height 21
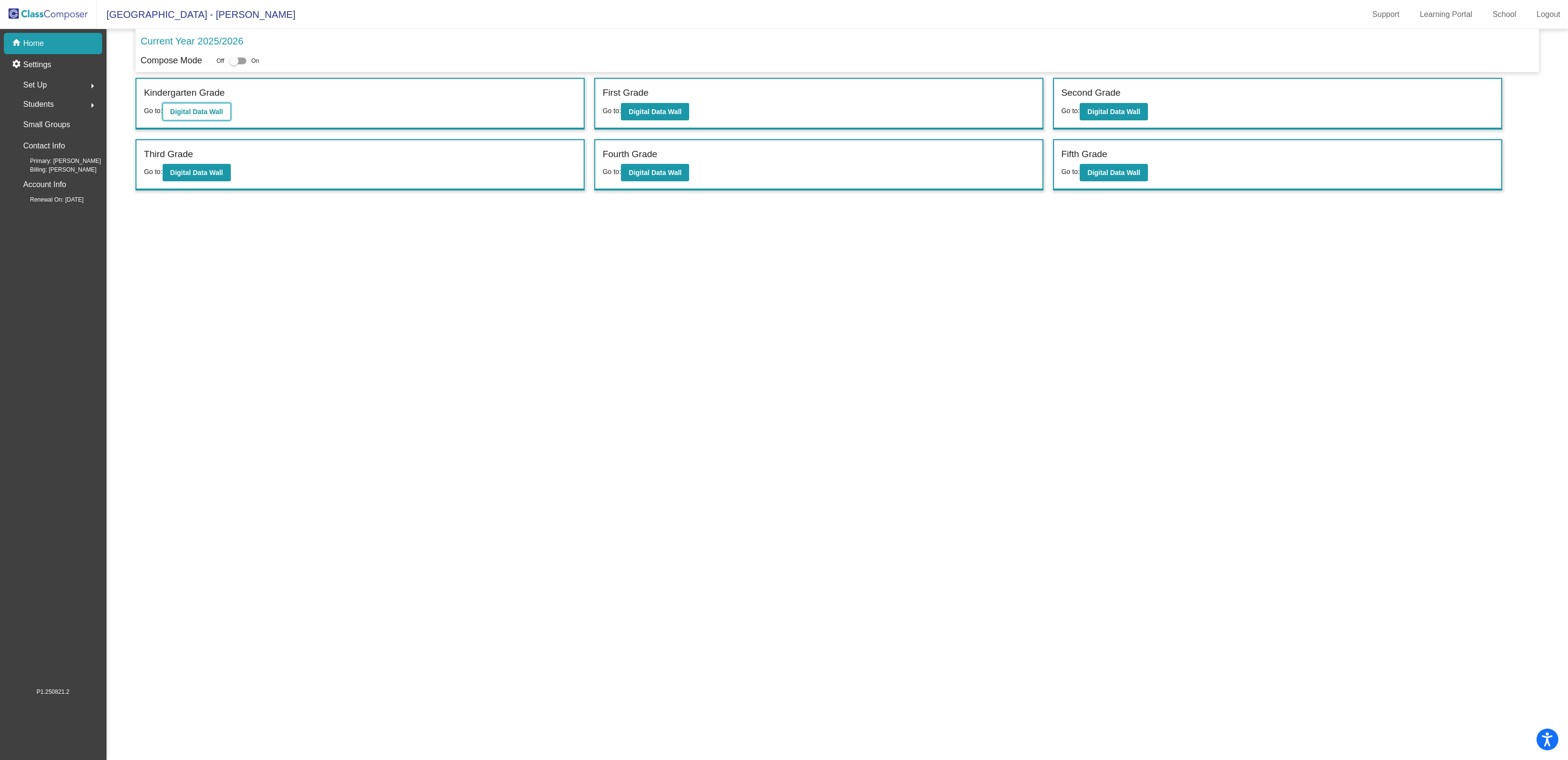
click at [200, 110] on b "Digital Data Wall" at bounding box center [197, 111] width 53 height 8
